Goal: Check status: Check status

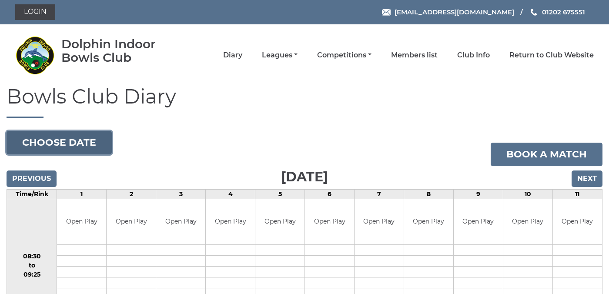
click at [86, 143] on button "Choose date" at bounding box center [59, 142] width 105 height 23
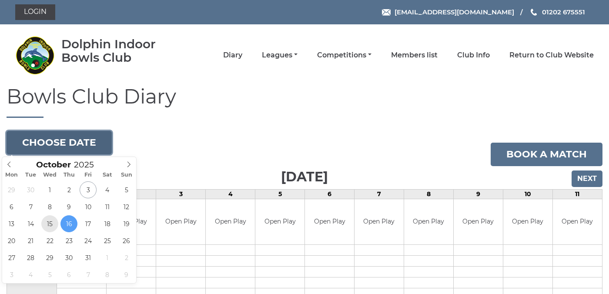
type input "[DATE]"
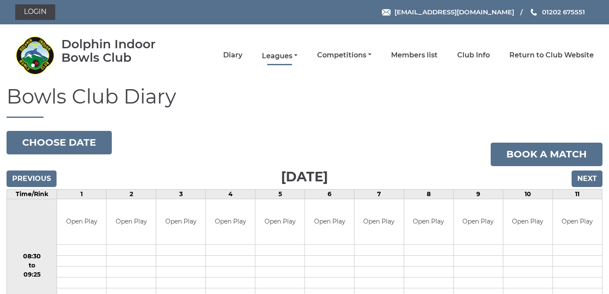
click at [297, 55] on link "Leagues" at bounding box center [280, 56] width 36 height 10
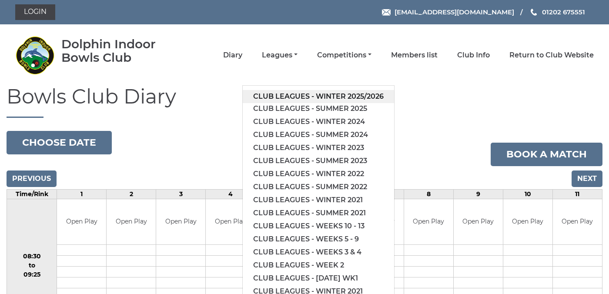
click at [307, 94] on link "Club leagues - Winter 2025/2026" at bounding box center [318, 96] width 151 height 13
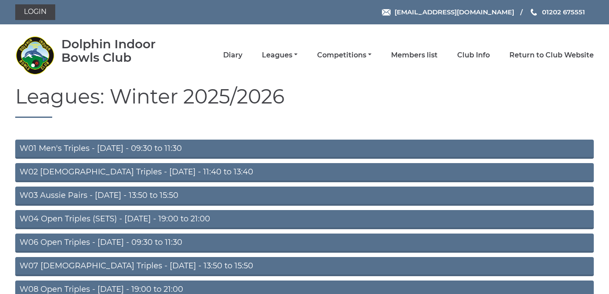
click at [165, 148] on link "W01 Men's Triples - Monday - 09:30 to 11:30" at bounding box center [304, 149] width 579 height 19
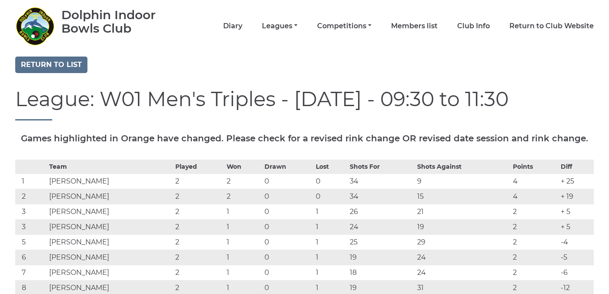
scroll to position [20, 0]
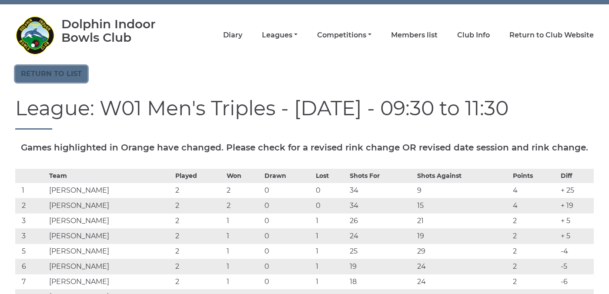
click at [66, 74] on link "Return to list" at bounding box center [51, 74] width 72 height 17
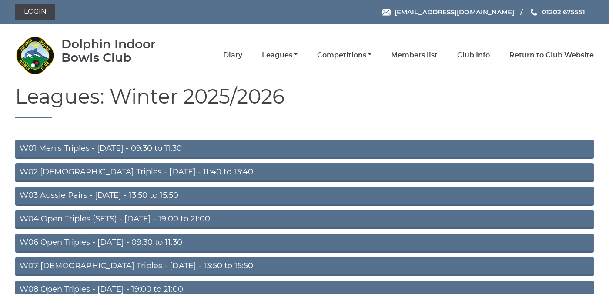
click at [139, 172] on link "W02 Ladies Triples - Monday - 11:40 to 13:40" at bounding box center [304, 172] width 579 height 19
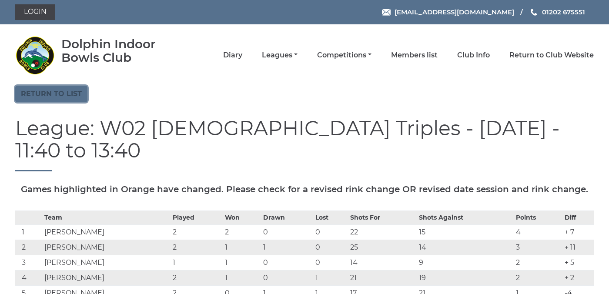
click at [68, 87] on link "Return to list" at bounding box center [51, 94] width 72 height 17
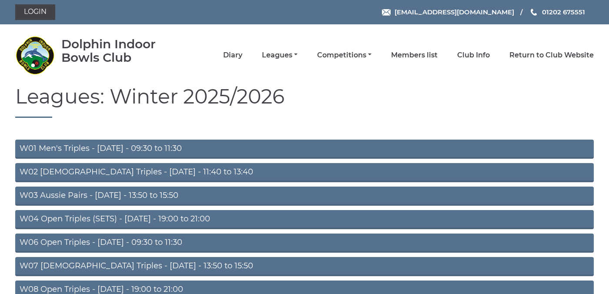
click at [132, 218] on link "W04 Open Triples (SETS) - [DATE] - 19:00 to 21:00" at bounding box center [304, 219] width 579 height 19
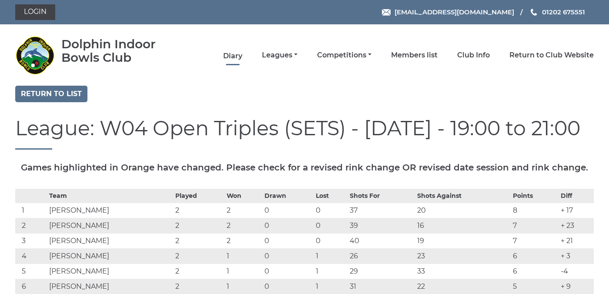
click at [242, 55] on link "Diary" at bounding box center [232, 56] width 19 height 10
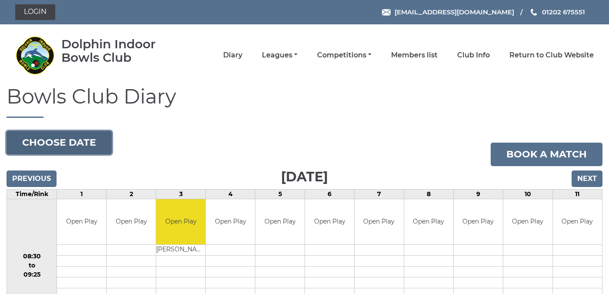
click at [75, 141] on button "Choose date" at bounding box center [59, 142] width 105 height 23
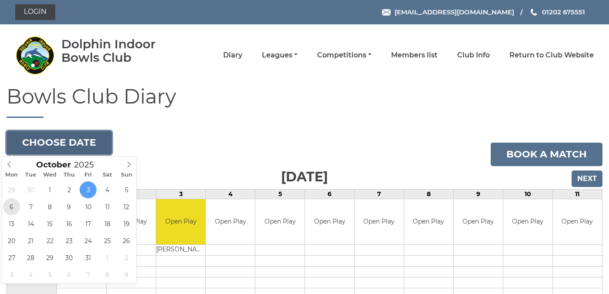
type input "[DATE]"
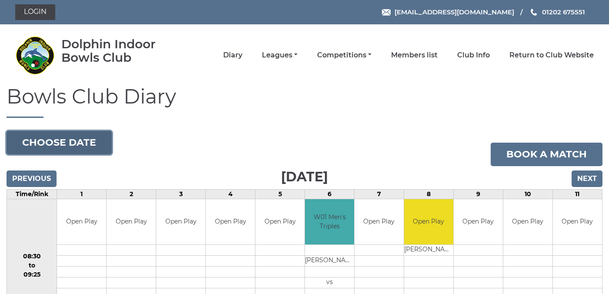
click at [82, 142] on button "Choose date" at bounding box center [59, 142] width 105 height 23
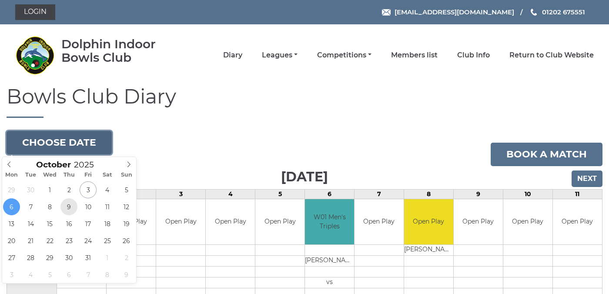
type input "[DATE]"
